Goal: Check status: Check status

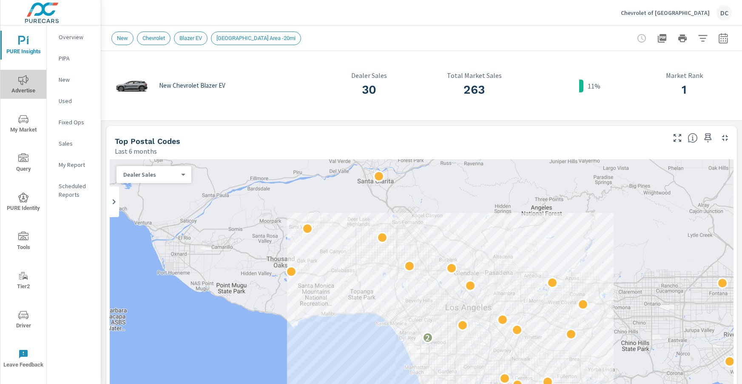
click at [29, 89] on span "Advertise" at bounding box center [23, 85] width 41 height 21
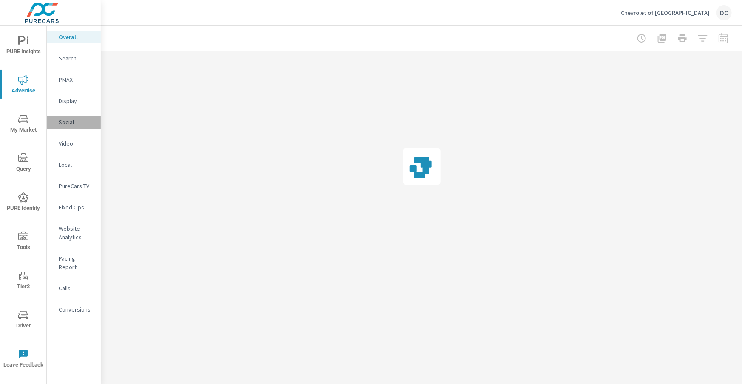
click at [68, 121] on p "Social" at bounding box center [76, 122] width 35 height 9
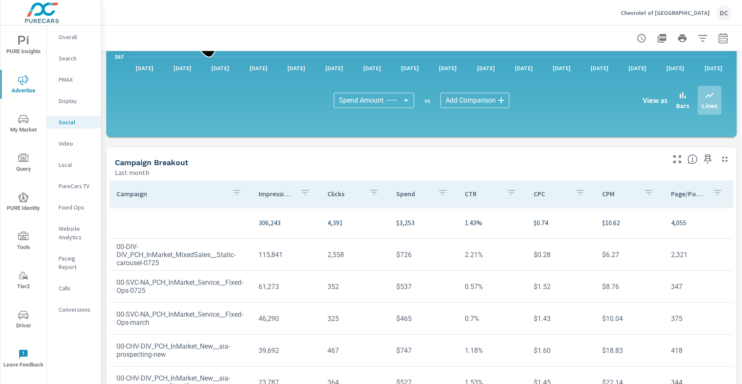
scroll to position [225, 0]
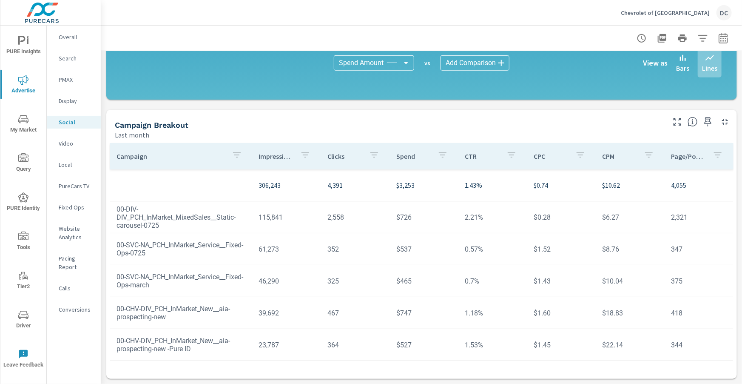
click at [241, 155] on icon "button" at bounding box center [237, 155] width 10 height 10
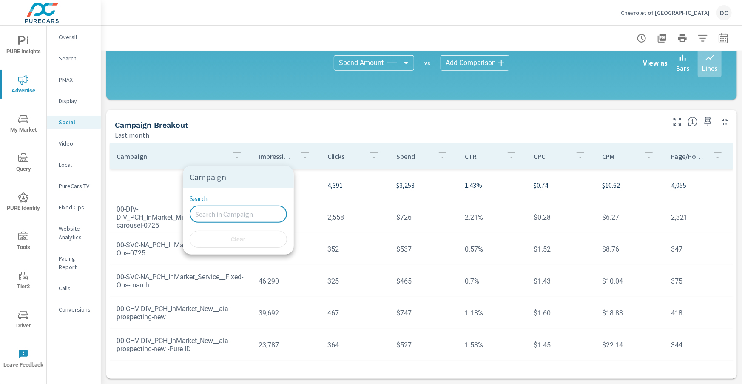
click at [222, 209] on input "Search" at bounding box center [238, 213] width 97 height 17
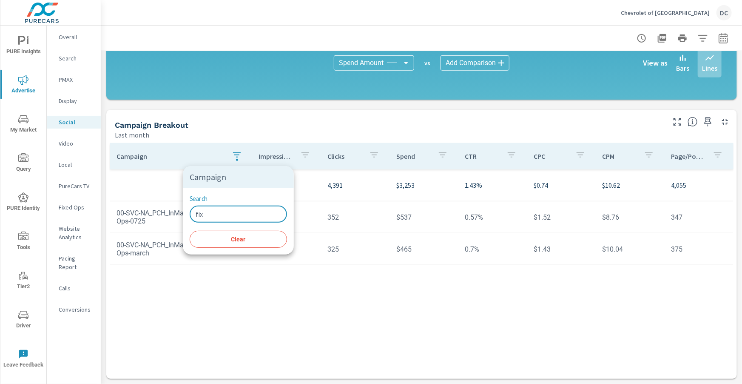
type input "fix"
click at [247, 284] on div at bounding box center [371, 192] width 742 height 384
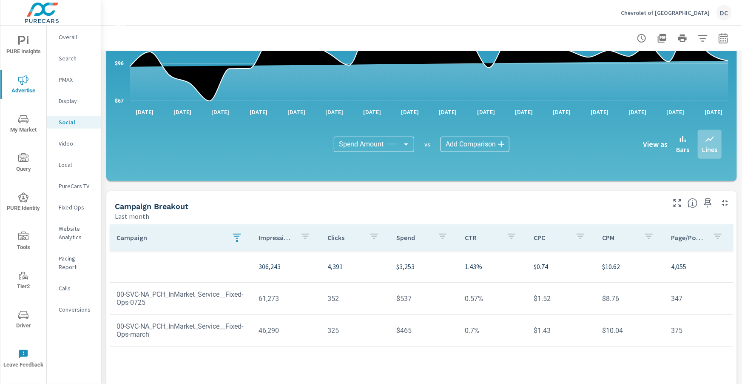
scroll to position [144, 0]
click at [65, 102] on p "Display" at bounding box center [76, 101] width 35 height 9
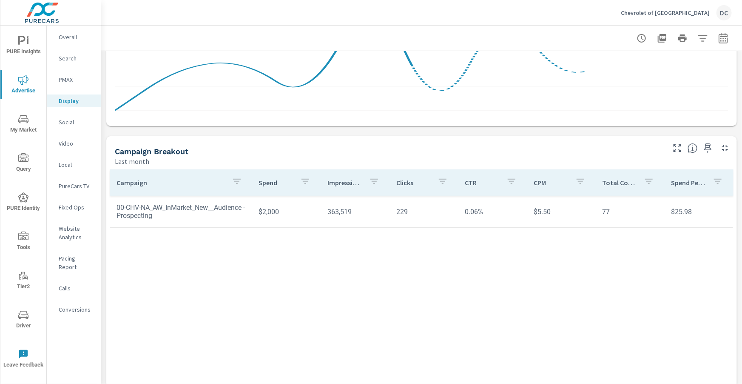
scroll to position [225, 0]
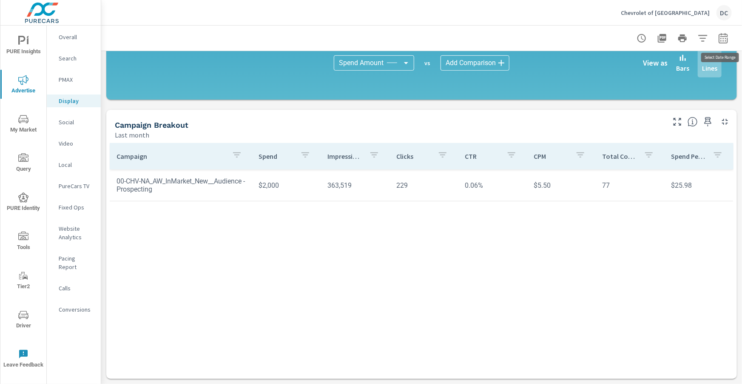
click at [727, 38] on icon "button" at bounding box center [723, 38] width 10 height 10
select select "Last month"
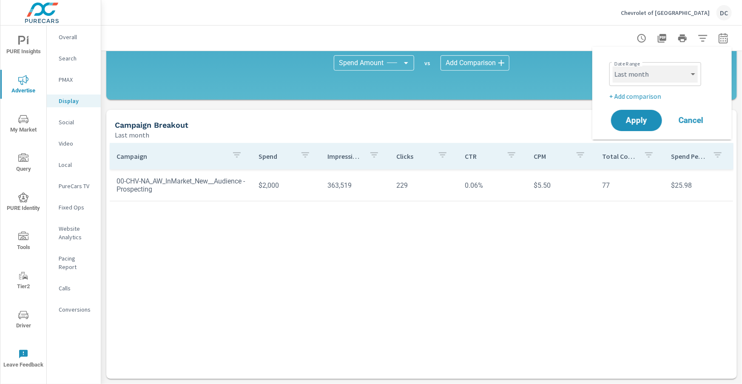
click at [663, 81] on select "Custom [DATE] Last week Last 7 days Last 14 days Last 30 days Last 45 days Last…" at bounding box center [655, 73] width 85 height 17
click at [613, 65] on select "Custom [DATE] Last week Last 7 days Last 14 days Last 30 days Last 45 days Last…" at bounding box center [655, 73] width 85 height 17
click at [489, 131] on div "Last month" at bounding box center [389, 135] width 549 height 10
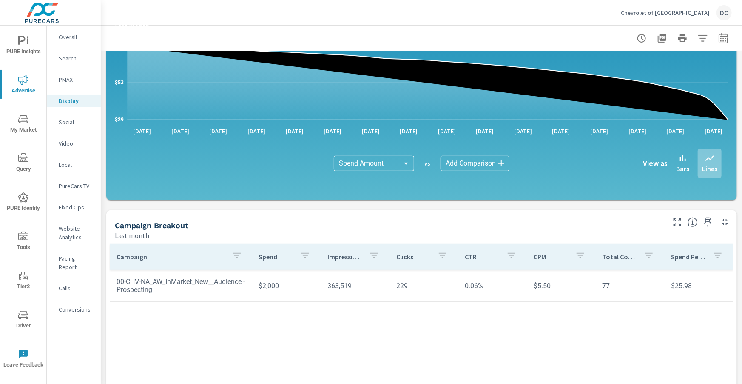
scroll to position [117, 0]
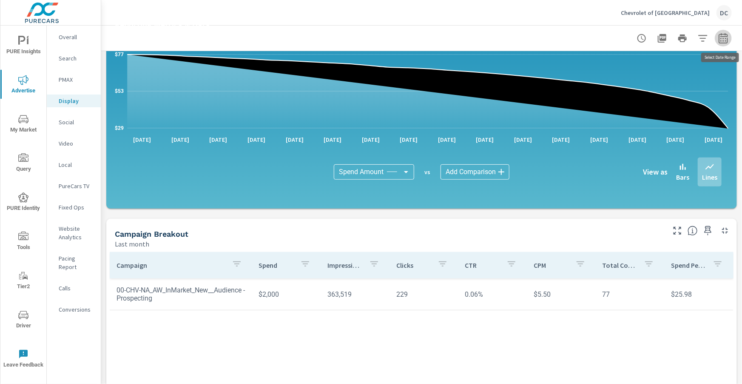
click at [725, 39] on icon "button" at bounding box center [723, 38] width 10 height 10
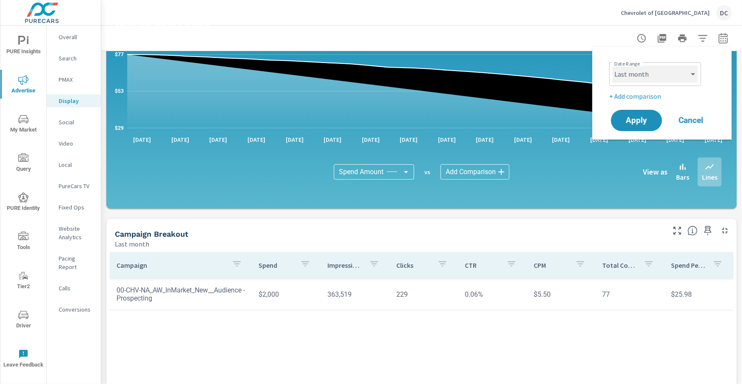
click at [693, 72] on select "Custom [DATE] Last week Last 7 days Last 14 days Last 30 days Last 45 days Last…" at bounding box center [655, 73] width 85 height 17
click at [613, 65] on select "Custom [DATE] Last week Last 7 days Last 14 days Last 30 days Last 45 days Last…" at bounding box center [655, 73] width 85 height 17
select select "Month to date"
click at [653, 118] on span "Apply" at bounding box center [636, 121] width 35 height 8
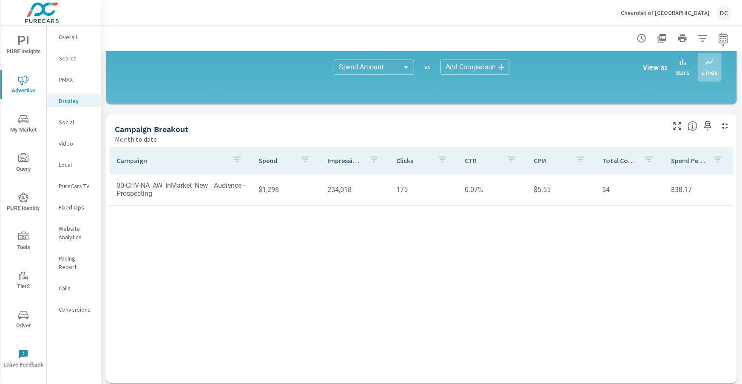
scroll to position [225, 0]
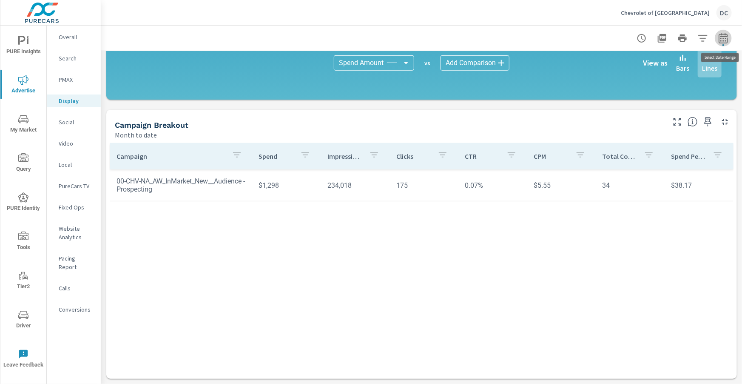
click at [725, 38] on icon "button" at bounding box center [723, 39] width 6 height 3
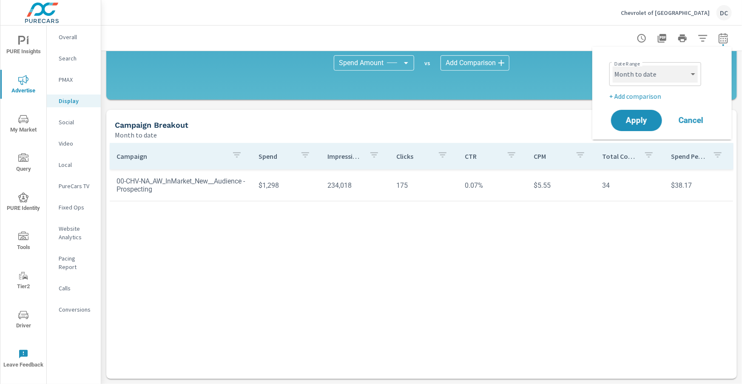
click at [689, 74] on select "Custom [DATE] Last week Last 7 days Last 14 days Last 30 days Last 45 days Last…" at bounding box center [655, 73] width 85 height 17
click at [613, 65] on select "Custom [DATE] Last week Last 7 days Last 14 days Last 30 days Last 45 days Last…" at bounding box center [655, 73] width 85 height 17
select select "Last month"
click at [643, 124] on span "Apply" at bounding box center [636, 121] width 35 height 8
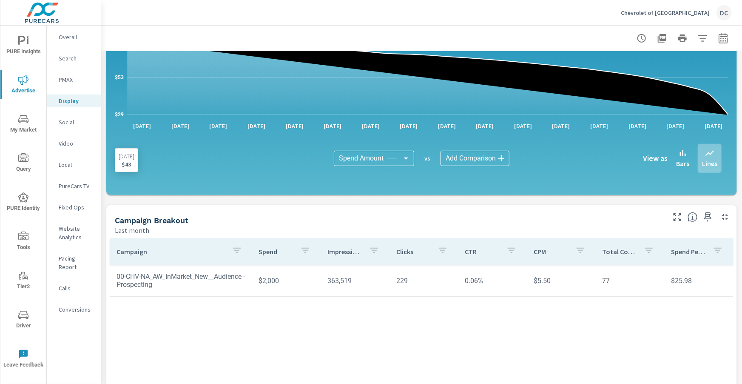
scroll to position [142, 0]
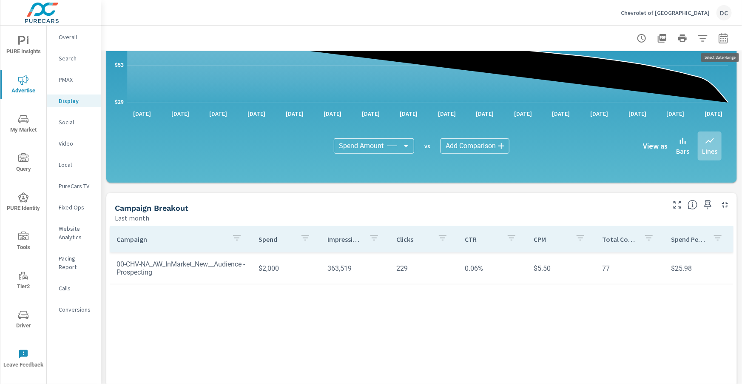
click at [723, 42] on icon "button" at bounding box center [723, 38] width 10 height 10
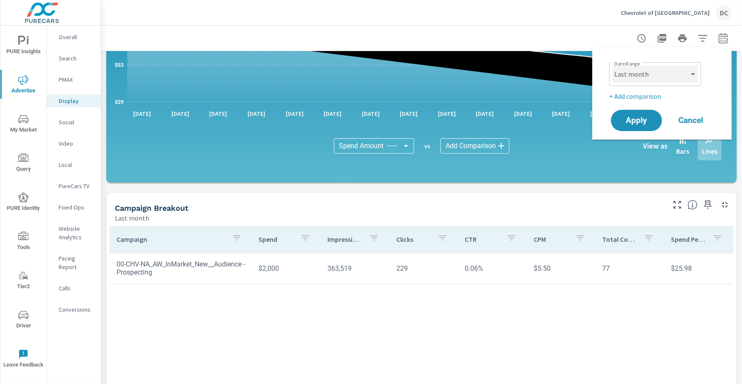
click at [691, 77] on select "Custom [DATE] Last week Last 7 days Last 14 days Last 30 days Last 45 days Last…" at bounding box center [655, 73] width 85 height 17
click at [613, 65] on select "Custom [DATE] Last week Last 7 days Last 14 days Last 30 days Last 45 days Last…" at bounding box center [655, 73] width 85 height 17
select select "Last 2 months"
click at [654, 122] on button "Apply" at bounding box center [636, 120] width 53 height 22
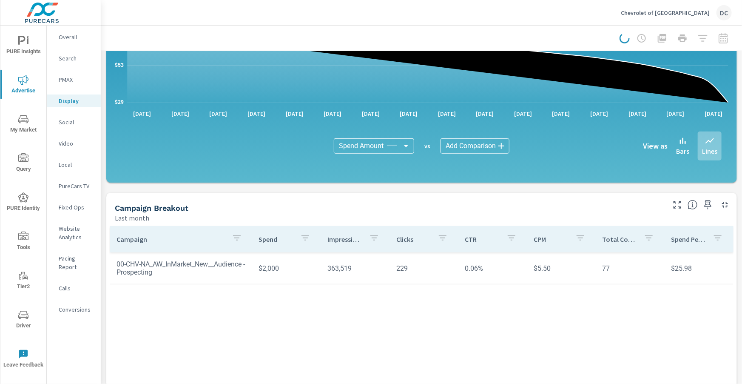
scroll to position [136, 0]
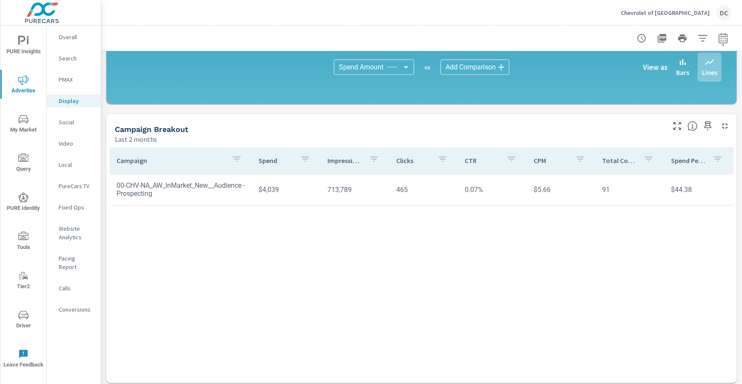
scroll to position [224, 0]
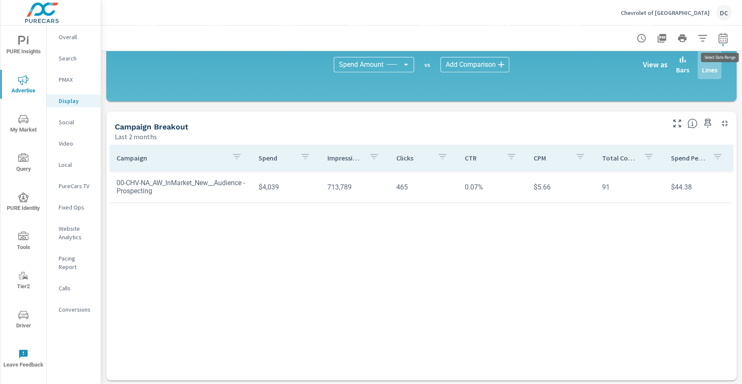
click at [725, 37] on icon "button" at bounding box center [723, 38] width 10 height 10
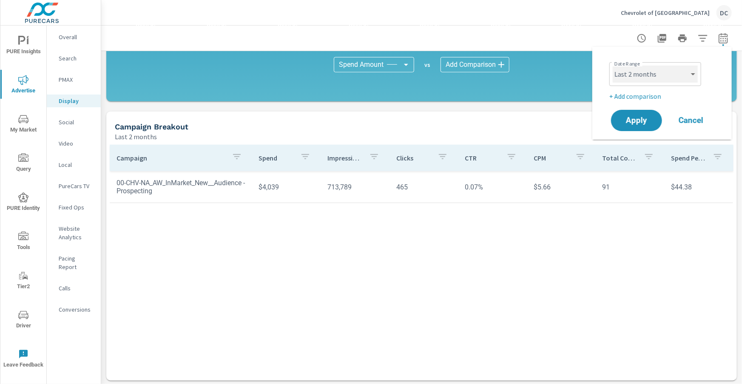
click at [690, 76] on select "Custom [DATE] Last week Last 7 days Last 14 days Last 30 days Last 45 days Last…" at bounding box center [655, 73] width 85 height 17
click at [613, 65] on select "Custom [DATE] Last week Last 7 days Last 14 days Last 30 days Last 45 days Last…" at bounding box center [655, 73] width 85 height 17
select select "Last month"
click at [642, 123] on span "Apply" at bounding box center [636, 121] width 35 height 8
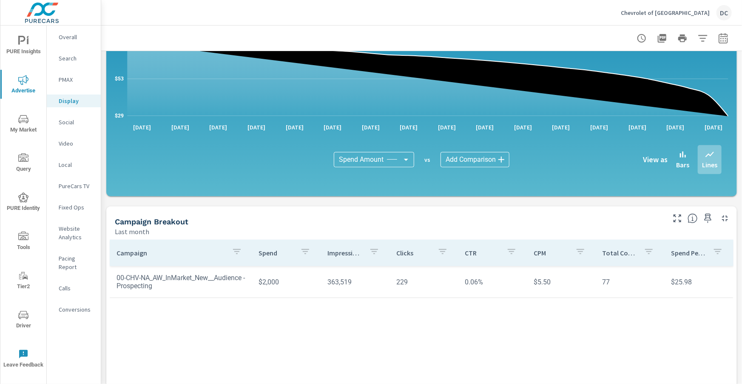
scroll to position [161, 0]
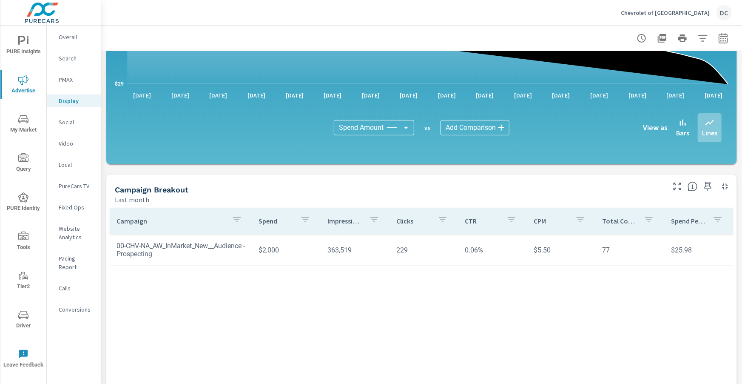
click at [28, 45] on icon "nav menu" at bounding box center [23, 41] width 10 height 10
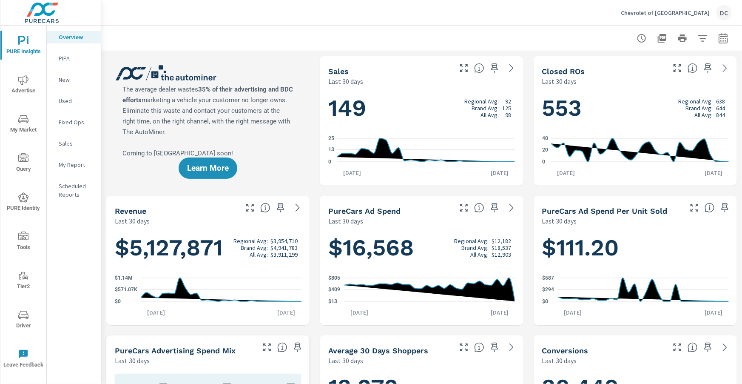
click at [63, 142] on p "Sales" at bounding box center [76, 143] width 35 height 9
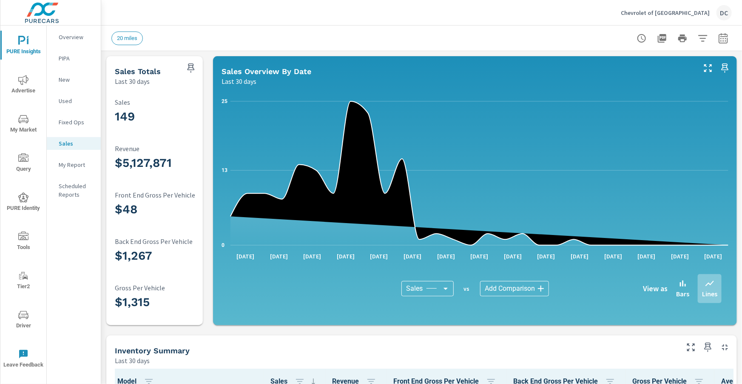
scroll to position [164, 0]
click at [24, 85] on span "Advertise" at bounding box center [23, 85] width 41 height 21
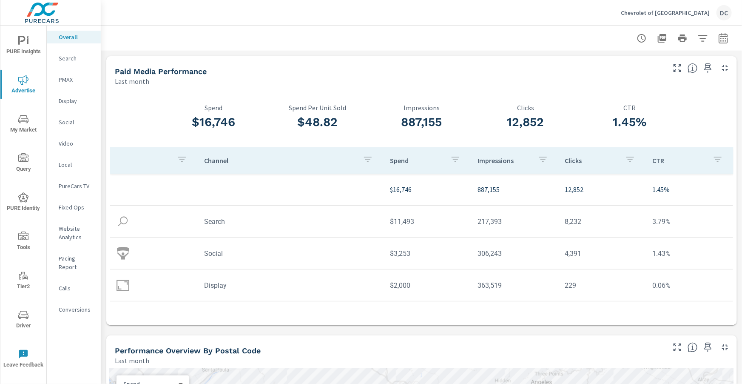
click at [66, 124] on p "Social" at bounding box center [76, 122] width 35 height 9
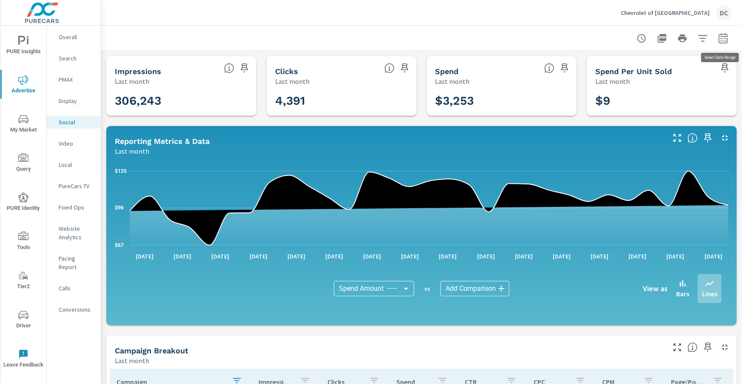
click at [722, 42] on icon "button" at bounding box center [723, 38] width 10 height 10
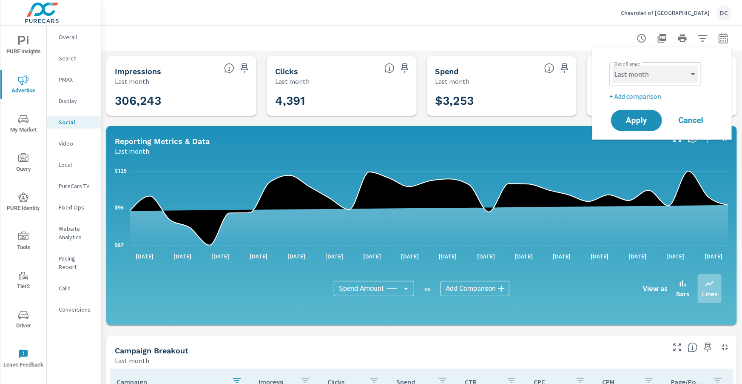
click at [694, 75] on select "Custom [DATE] Last week Last 7 days Last 14 days Last 30 days Last 45 days Last…" at bounding box center [655, 73] width 85 height 17
click at [613, 65] on select "Custom [DATE] Last week Last 7 days Last 14 days Last 30 days Last 45 days Last…" at bounding box center [655, 73] width 85 height 17
select select "Month to date"
click at [642, 117] on span "Apply" at bounding box center [636, 121] width 35 height 8
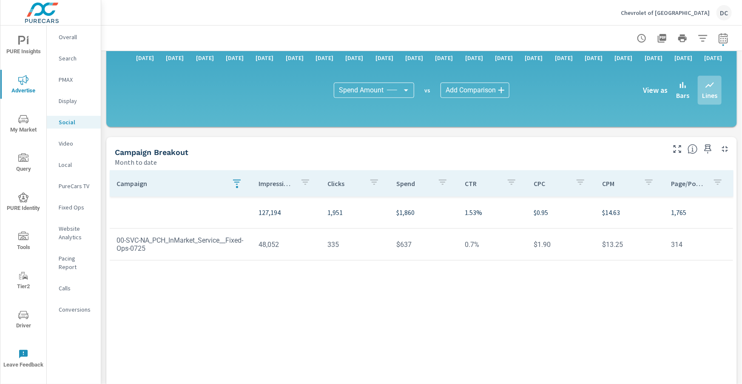
scroll to position [225, 0]
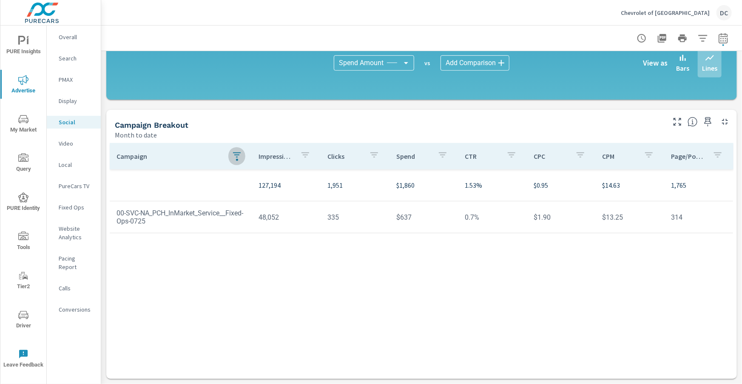
click at [238, 156] on icon "button" at bounding box center [237, 155] width 10 height 10
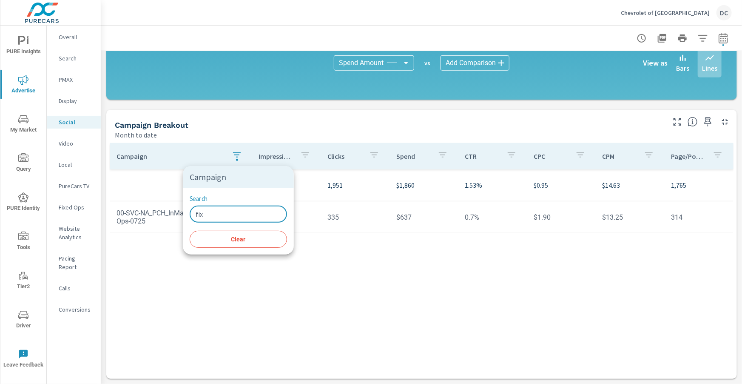
click at [217, 219] on input "fix" at bounding box center [238, 213] width 97 height 17
type input "f"
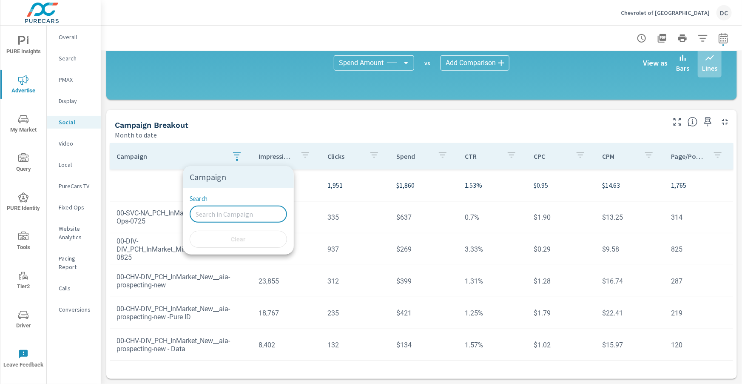
click at [190, 137] on div at bounding box center [371, 192] width 742 height 384
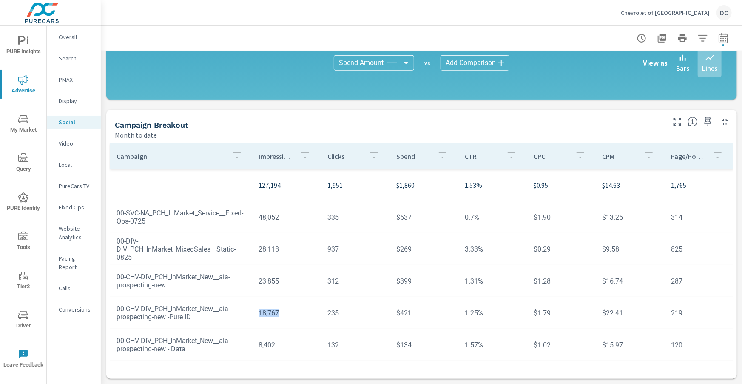
drag, startPoint x: 255, startPoint y: 315, endPoint x: 317, endPoint y: 317, distance: 62.1
click at [298, 315] on td "18,767" at bounding box center [286, 313] width 69 height 22
drag, startPoint x: 400, startPoint y: 315, endPoint x: 421, endPoint y: 316, distance: 21.3
click at [421, 316] on td "$421" at bounding box center [423, 313] width 69 height 22
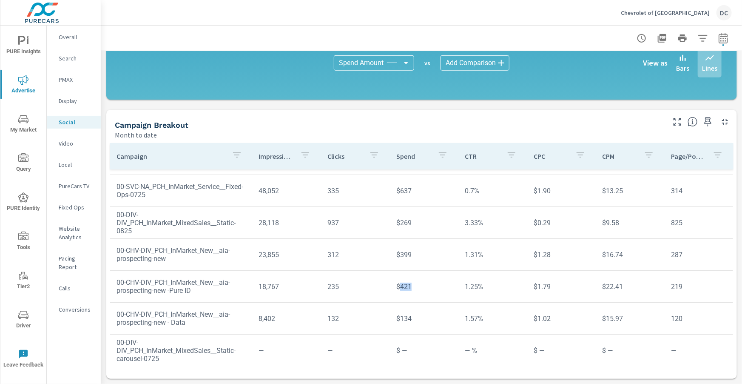
scroll to position [33, 0]
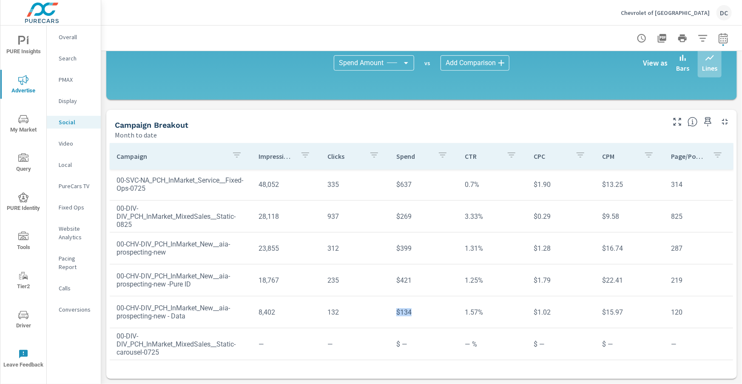
drag, startPoint x: 404, startPoint y: 313, endPoint x: 428, endPoint y: 314, distance: 23.8
click at [428, 314] on tr "00-CHV-DIV_PCH_InMarket_New__aia-prospecting-new - Data 8,402 132 $134 1.57% $1…" at bounding box center [421, 312] width 623 height 32
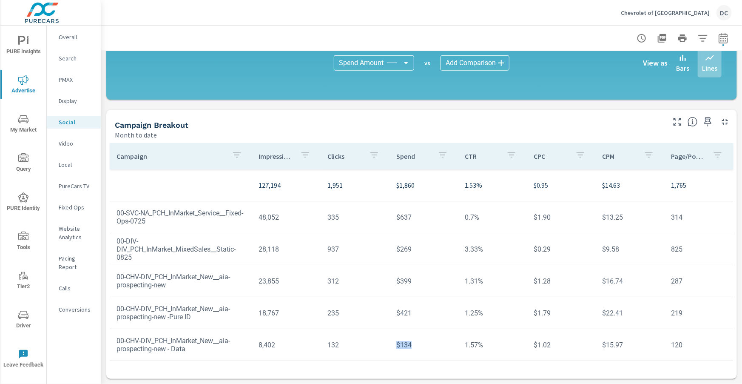
scroll to position [2, 0]
click at [28, 42] on span "PURE Insights" at bounding box center [23, 46] width 41 height 21
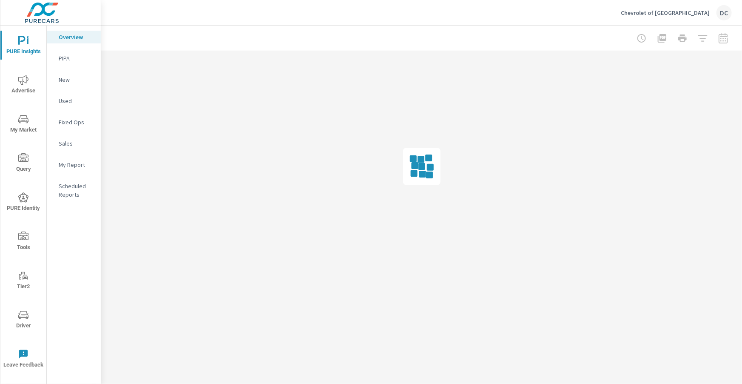
click at [66, 142] on p "Sales" at bounding box center [76, 143] width 35 height 9
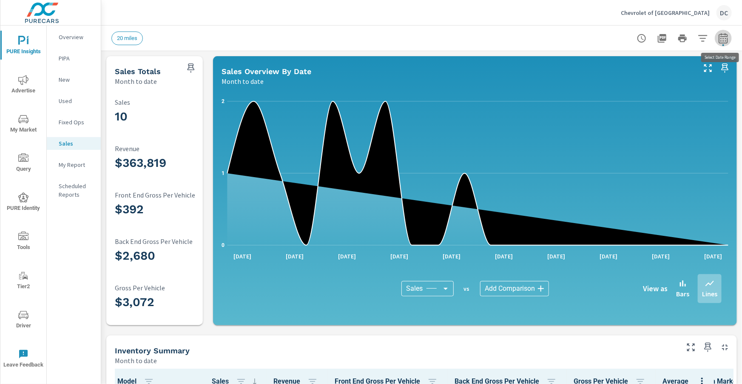
click at [722, 38] on icon "button" at bounding box center [723, 39] width 6 height 3
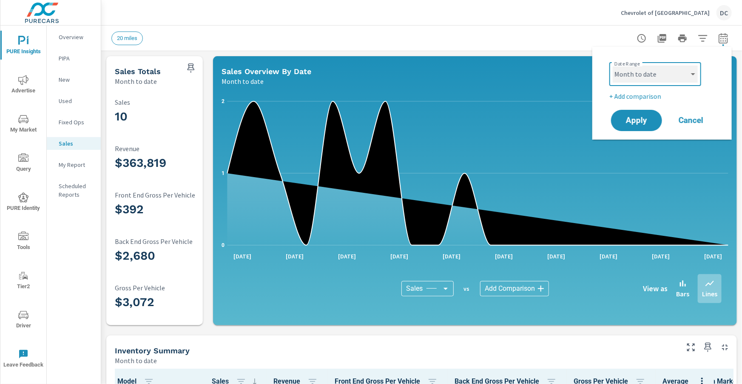
click at [692, 74] on select "Custom [DATE] Last week Last 7 days Last 14 days Last 30 days Last 45 days Last…" at bounding box center [655, 73] width 85 height 17
click at [613, 65] on select "Custom [DATE] Last week Last 7 days Last 14 days Last 30 days Last 45 days Last…" at bounding box center [655, 73] width 85 height 17
select select "Last month"
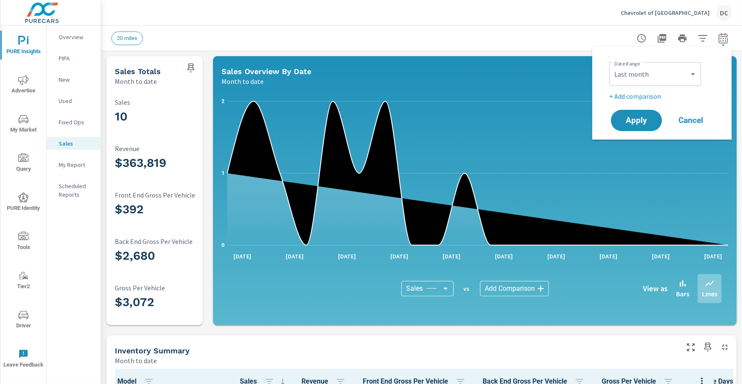
click at [654, 92] on p "+ Add comparison" at bounding box center [663, 96] width 109 height 10
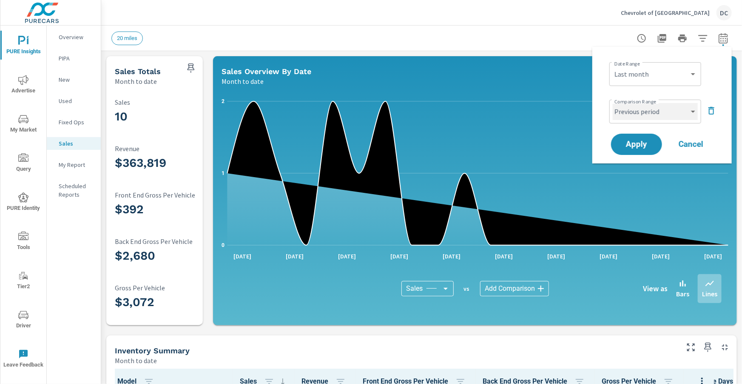
click at [651, 114] on select "Custom Previous period Previous month Previous year" at bounding box center [655, 111] width 85 height 17
click at [613, 103] on select "Custom Previous period Previous month Previous year" at bounding box center [655, 111] width 85 height 17
select select "Previous month"
click at [640, 141] on span "Apply" at bounding box center [636, 144] width 35 height 8
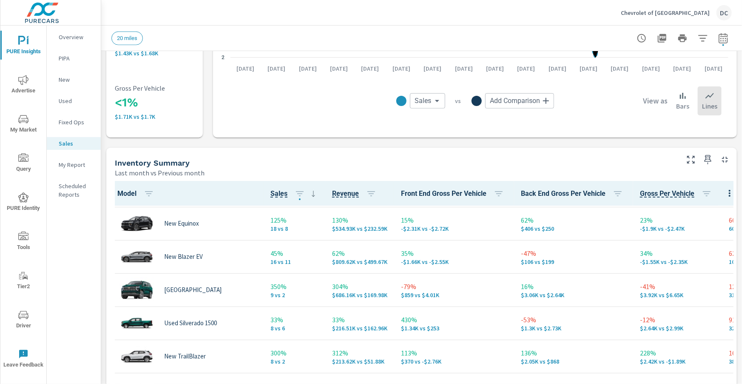
scroll to position [274, 0]
